Goal: Task Accomplishment & Management: Manage account settings

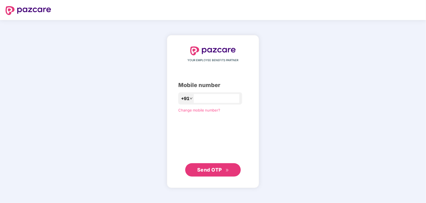
click at [224, 103] on div "+91" at bounding box center [210, 98] width 64 height 12
click at [214, 105] on div "YOUR EMPLOYEE BENEFITS PARTNER Mobile number +91 Change mobile number? Send OTP" at bounding box center [212, 111] width 69 height 130
click at [208, 100] on input "number" at bounding box center [217, 98] width 46 height 9
type input "**********"
click at [199, 184] on div "**********" at bounding box center [213, 111] width 92 height 153
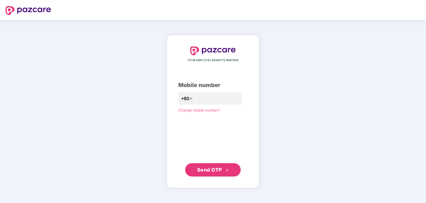
click at [205, 172] on span "Send OTP" at bounding box center [209, 170] width 25 height 6
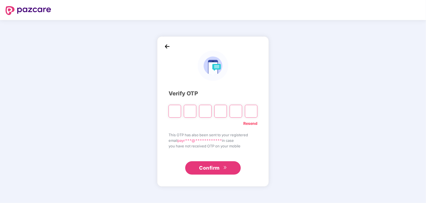
type input "*"
click at [205, 114] on input "*" at bounding box center [205, 111] width 12 height 13
click at [207, 108] on input "*" at bounding box center [205, 111] width 12 height 13
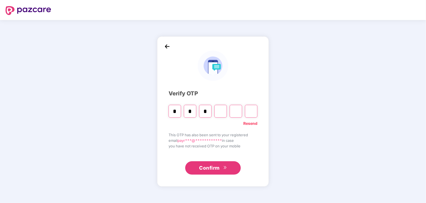
click at [207, 108] on input "*" at bounding box center [205, 111] width 12 height 13
click at [203, 110] on input "*" at bounding box center [205, 111] width 12 height 13
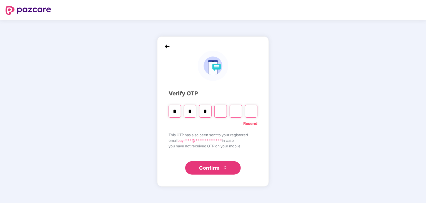
click at [203, 110] on input "*" at bounding box center [205, 111] width 12 height 13
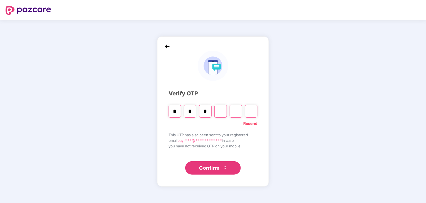
click at [203, 110] on input "*" at bounding box center [205, 111] width 12 height 13
type input "*"
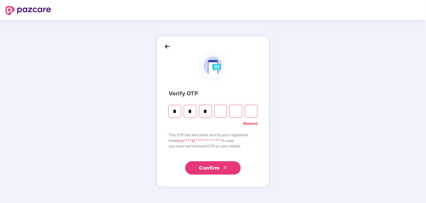
type input "*"
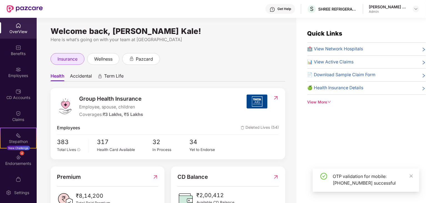
click at [78, 61] on div "insurance" at bounding box center [68, 59] width 34 height 12
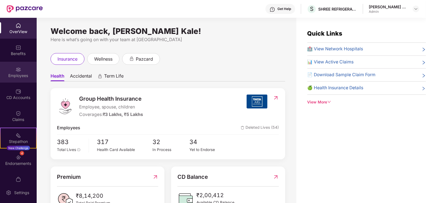
click at [22, 67] on div "Employees" at bounding box center [18, 72] width 37 height 21
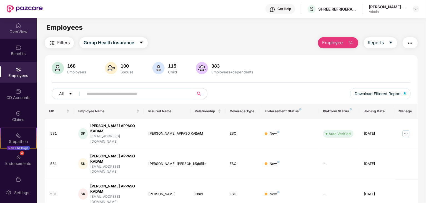
click at [20, 38] on div "OverView" at bounding box center [18, 28] width 37 height 21
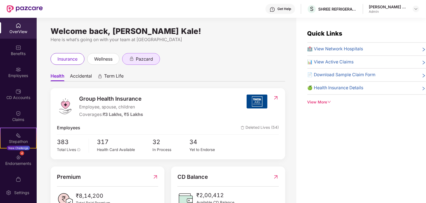
click at [131, 64] on div "pazcard" at bounding box center [141, 59] width 38 height 12
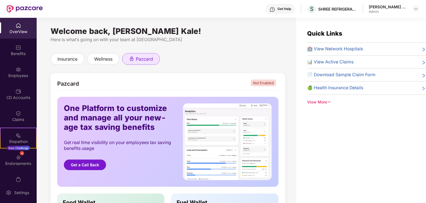
click at [145, 59] on span "pazcard" at bounding box center [144, 59] width 17 height 7
click at [19, 80] on div "Employees" at bounding box center [18, 72] width 37 height 21
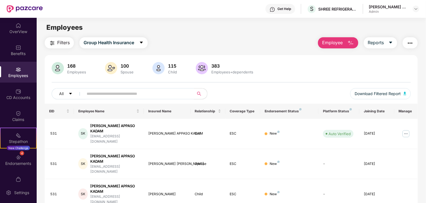
click at [104, 97] on input "text" at bounding box center [137, 93] width 100 height 8
click at [104, 97] on span at bounding box center [137, 93] width 114 height 11
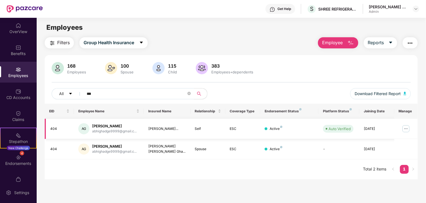
type input "***"
click at [405, 130] on img at bounding box center [406, 128] width 9 height 9
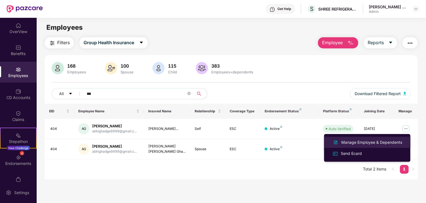
click at [381, 142] on div "Manage Employee & Dependents" at bounding box center [371, 142] width 63 height 6
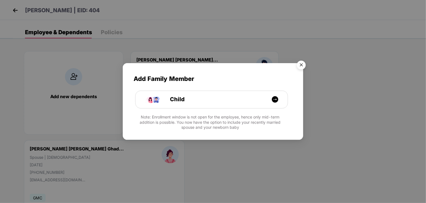
click at [302, 64] on img "Close" at bounding box center [302, 66] width 16 height 16
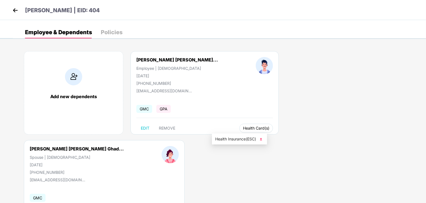
click at [239, 130] on button "Health Card(s)" at bounding box center [256, 128] width 34 height 9
click at [229, 136] on span "Health Insurance(ESC)" at bounding box center [239, 139] width 49 height 6
